Goal: Task Accomplishment & Management: Manage account settings

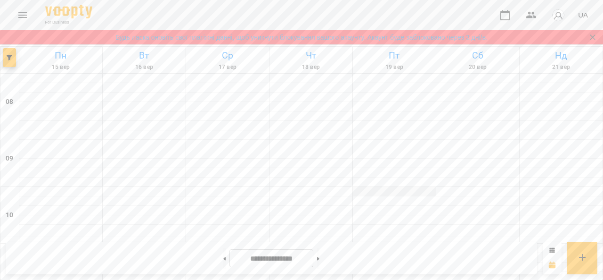
scroll to position [613, 0]
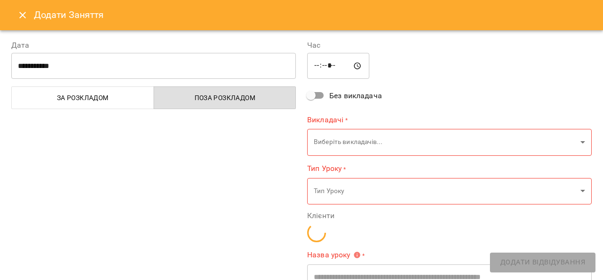
type input "**********"
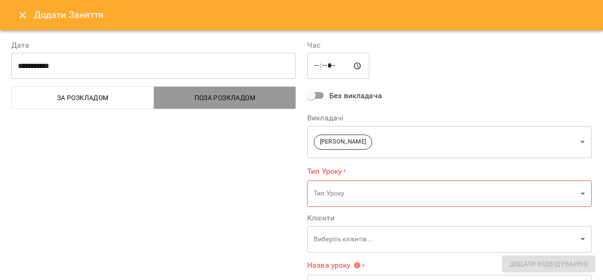
click at [250, 100] on span "Поза розкладом" at bounding box center [225, 97] width 131 height 11
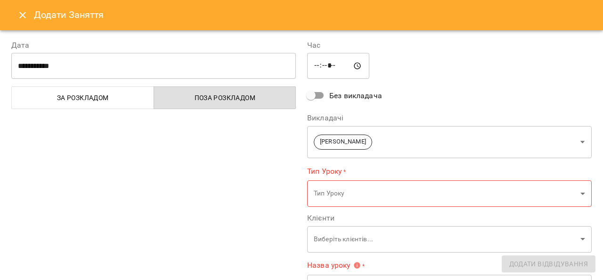
click at [121, 95] on span "За розкладом" at bounding box center [82, 97] width 131 height 11
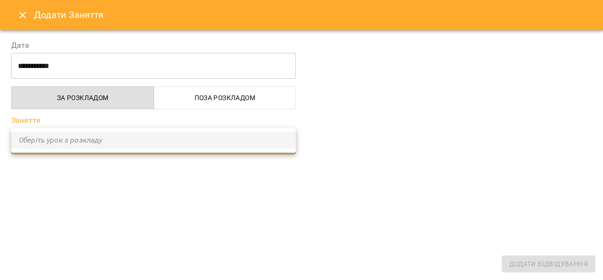
click at [265, 96] on div at bounding box center [301, 140] width 603 height 280
click at [237, 98] on div at bounding box center [301, 140] width 603 height 280
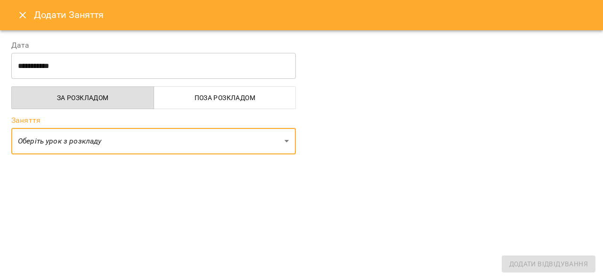
click at [205, 96] on span "Поза розкладом" at bounding box center [225, 97] width 131 height 11
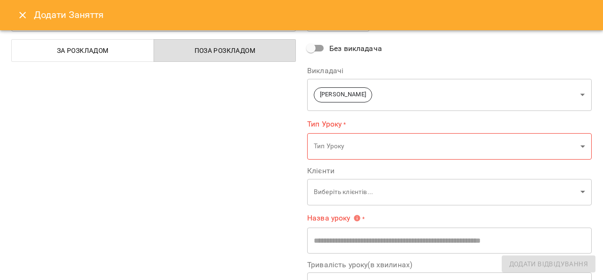
scroll to position [94, 0]
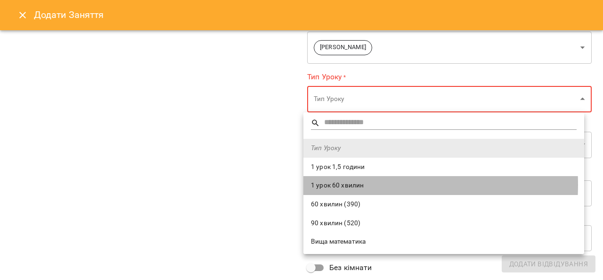
click at [344, 184] on span "1 урок 60 хвилин" at bounding box center [444, 185] width 266 height 9
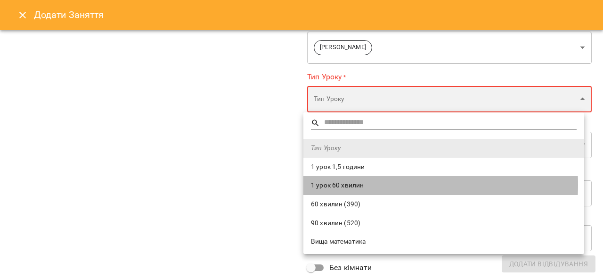
type input "**********"
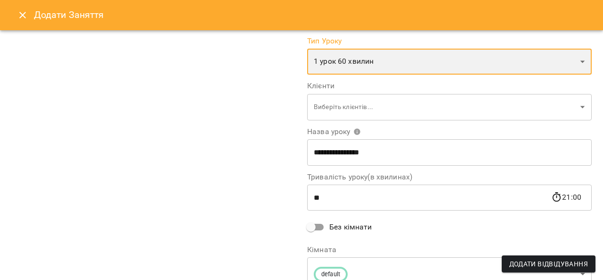
scroll to position [141, 0]
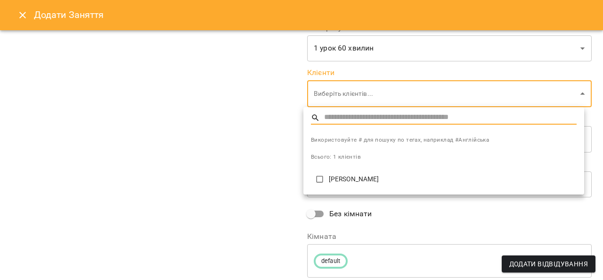
click at [358, 181] on p "[PERSON_NAME]" at bounding box center [453, 178] width 248 height 9
type input "**********"
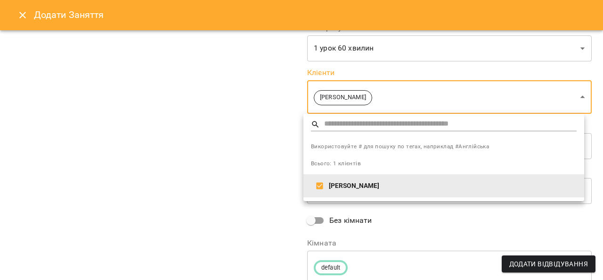
click at [263, 153] on div at bounding box center [301, 140] width 603 height 280
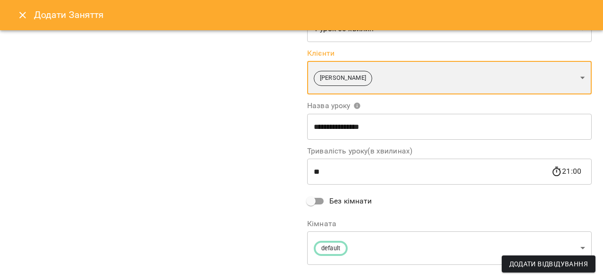
scroll to position [177, 0]
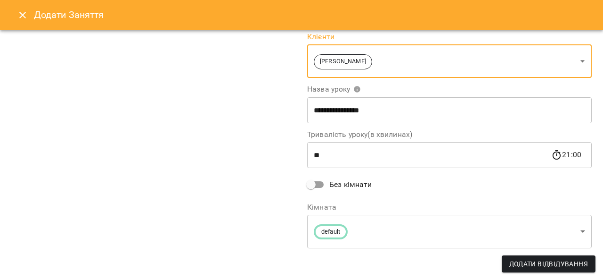
click at [333, 154] on input "**" at bounding box center [429, 155] width 244 height 26
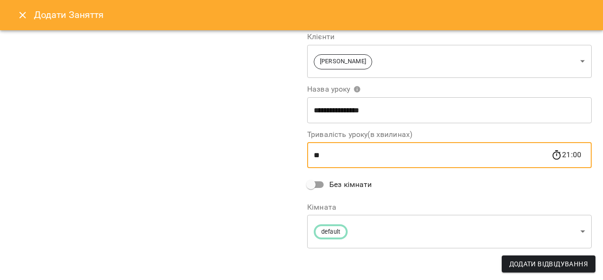
click at [286, 141] on div "**********" at bounding box center [154, 56] width 296 height 410
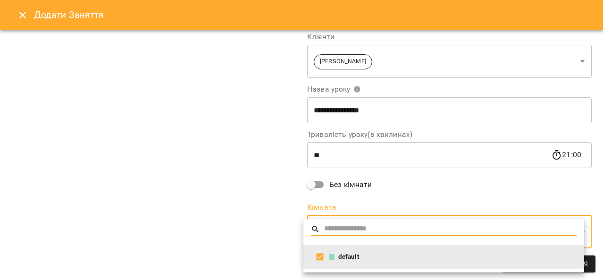
click at [259, 217] on div at bounding box center [301, 140] width 603 height 280
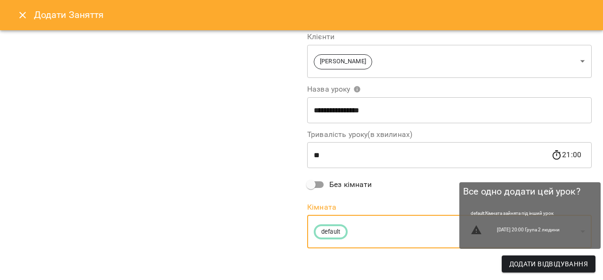
click at [561, 264] on span "Додати Відвідування" at bounding box center [549, 263] width 79 height 11
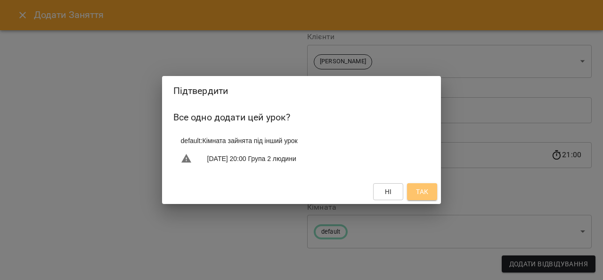
click at [432, 193] on button "Так" at bounding box center [422, 191] width 30 height 17
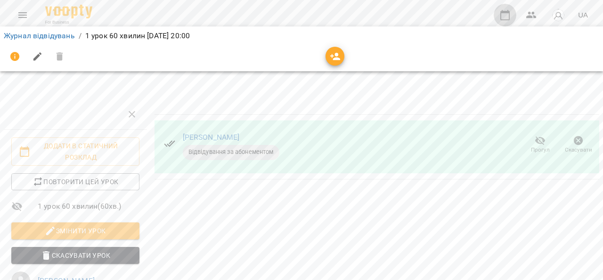
click at [505, 17] on icon "button" at bounding box center [505, 14] width 11 height 11
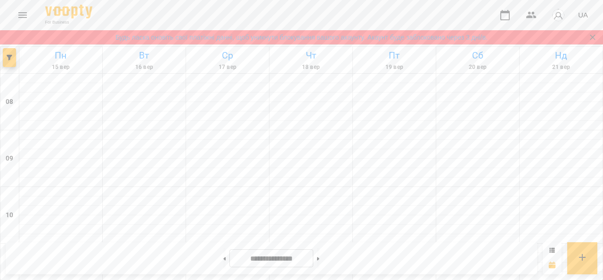
scroll to position [581, 0]
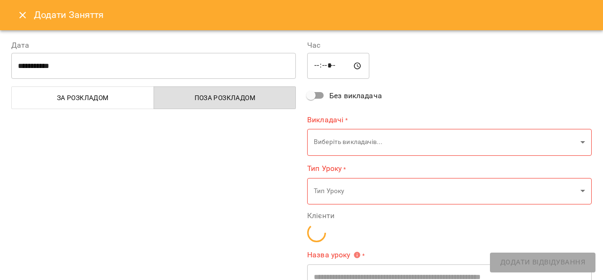
type input "**********"
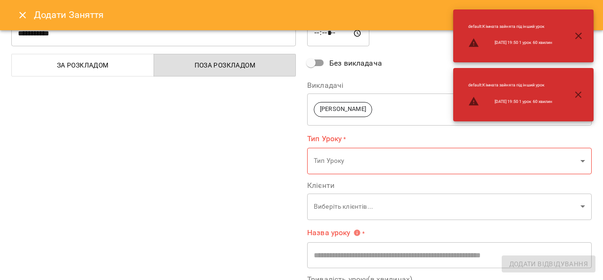
scroll to position [47, 0]
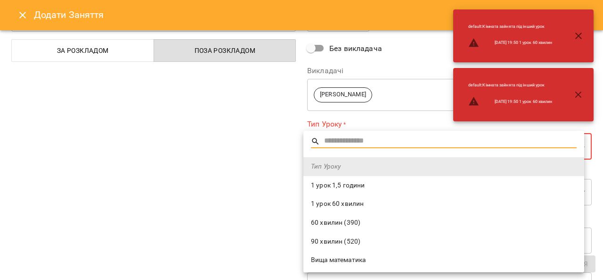
click at [349, 203] on span "1 урок 60 хвилин" at bounding box center [444, 203] width 266 height 9
type input "**********"
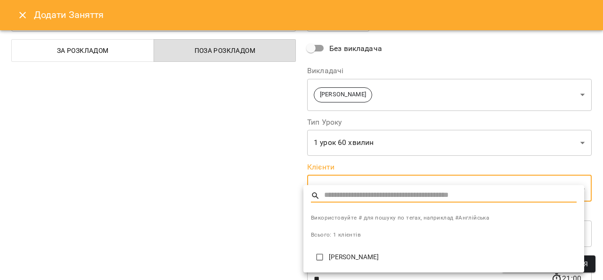
click at [342, 256] on p "[PERSON_NAME]" at bounding box center [453, 256] width 248 height 9
type input "**********"
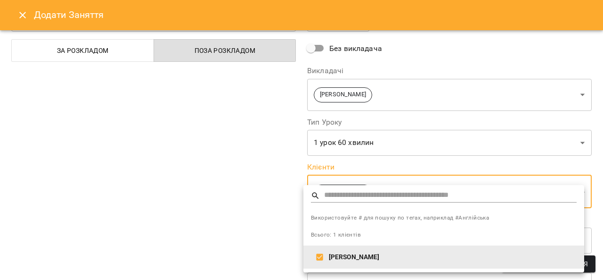
click at [292, 209] on div at bounding box center [301, 140] width 603 height 280
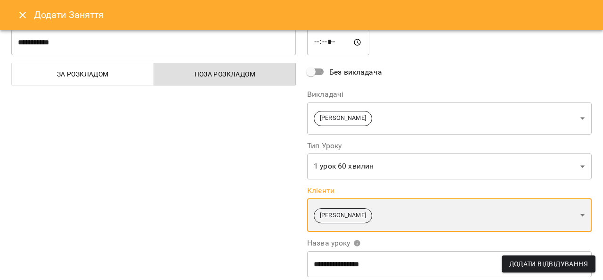
scroll to position [0, 0]
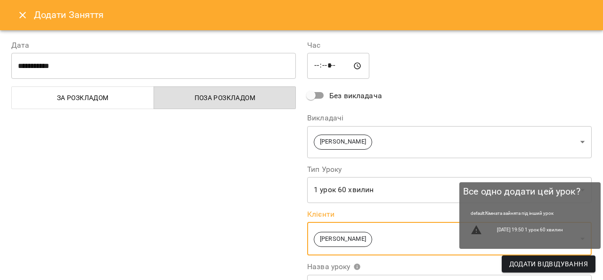
click at [520, 264] on span "Додати Відвідування" at bounding box center [549, 263] width 79 height 11
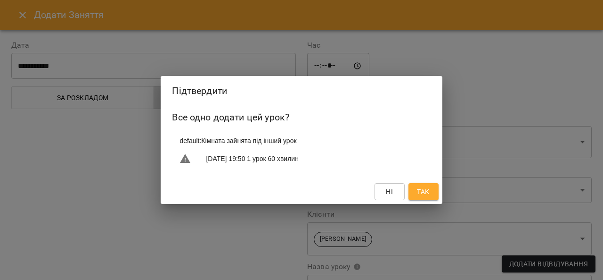
click at [431, 190] on span "Так" at bounding box center [423, 191] width 15 height 11
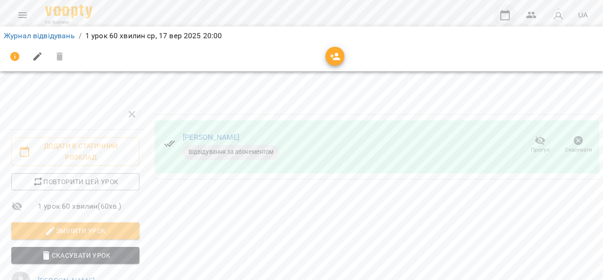
click at [506, 18] on icon "button" at bounding box center [505, 14] width 11 height 11
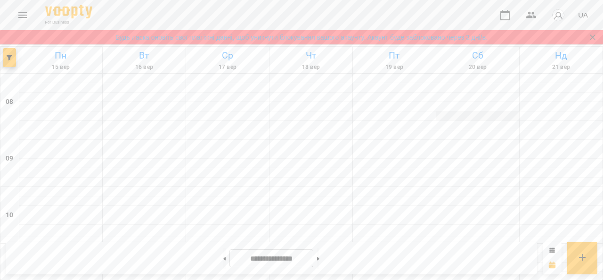
scroll to position [628, 0]
click at [553, 12] on img "button" at bounding box center [558, 14] width 13 height 13
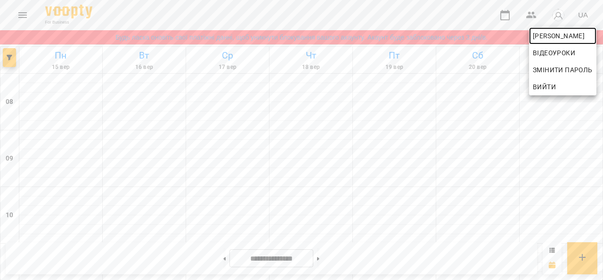
click at [549, 34] on span "[PERSON_NAME]" at bounding box center [563, 35] width 60 height 11
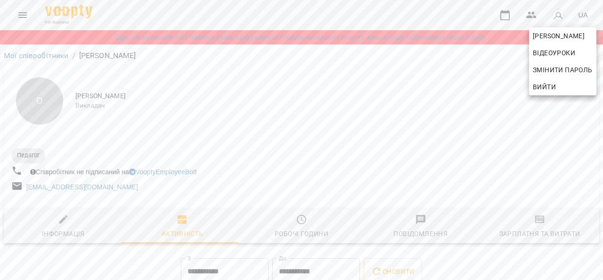
click at [290, 223] on div at bounding box center [301, 140] width 603 height 280
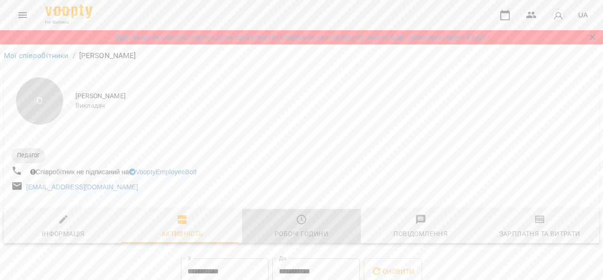
click at [296, 222] on icon "button" at bounding box center [301, 219] width 11 height 11
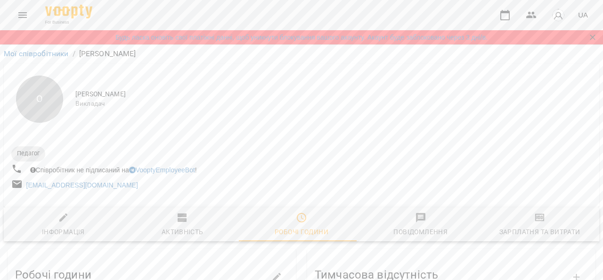
scroll to position [94, 0]
click at [527, 212] on span "Зарплатня та Витрати" at bounding box center [540, 224] width 108 height 25
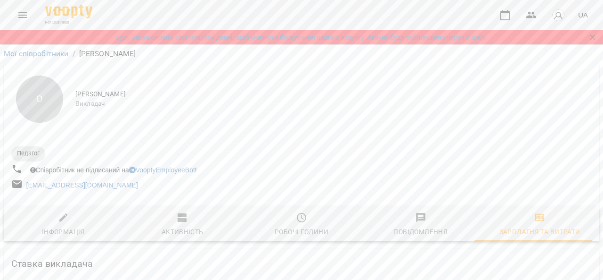
scroll to position [283, 0]
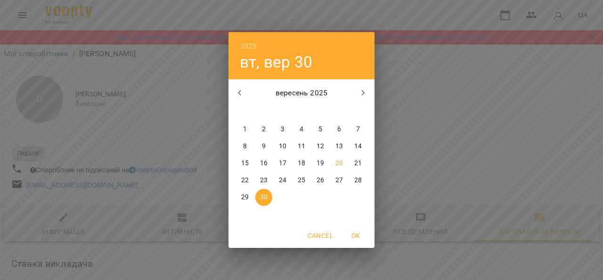
click at [130, 159] on div "2025 вт, вер [DATE] вт ср чт пт сб нд 1 2 3 4 5 6 7 8 9 10 11 12 13 14 15 16 17…" at bounding box center [301, 140] width 603 height 280
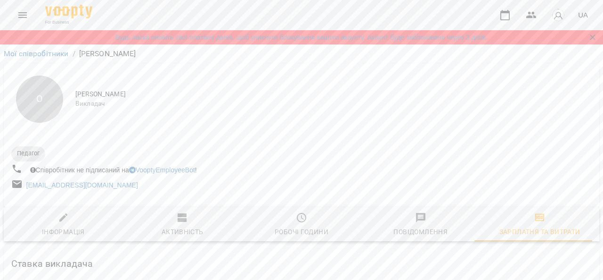
scroll to position [102, 0]
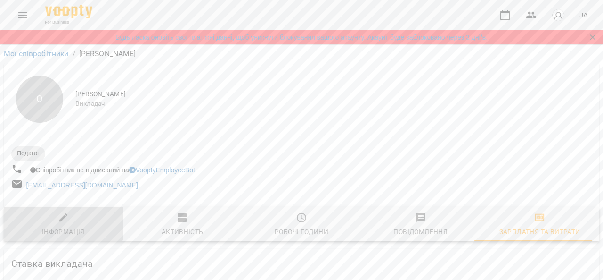
click at [63, 212] on icon "button" at bounding box center [63, 217] width 11 height 11
select select "**"
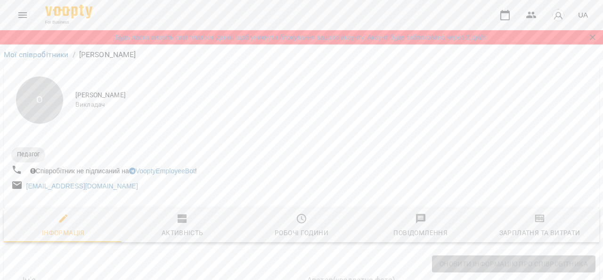
scroll to position [0, 0]
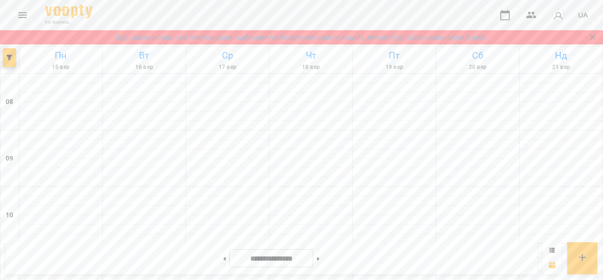
scroll to position [628, 0]
